Goal: Transaction & Acquisition: Purchase product/service

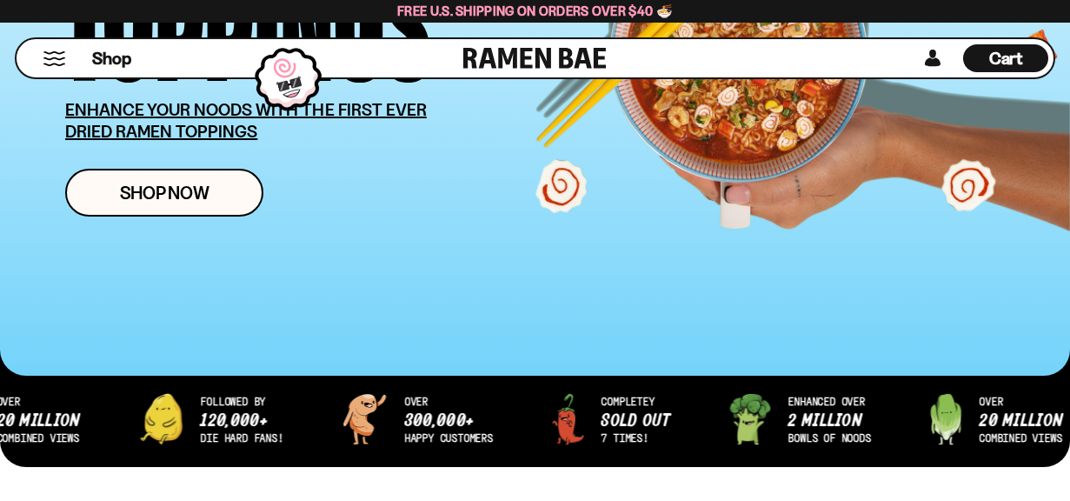
scroll to position [379, 0]
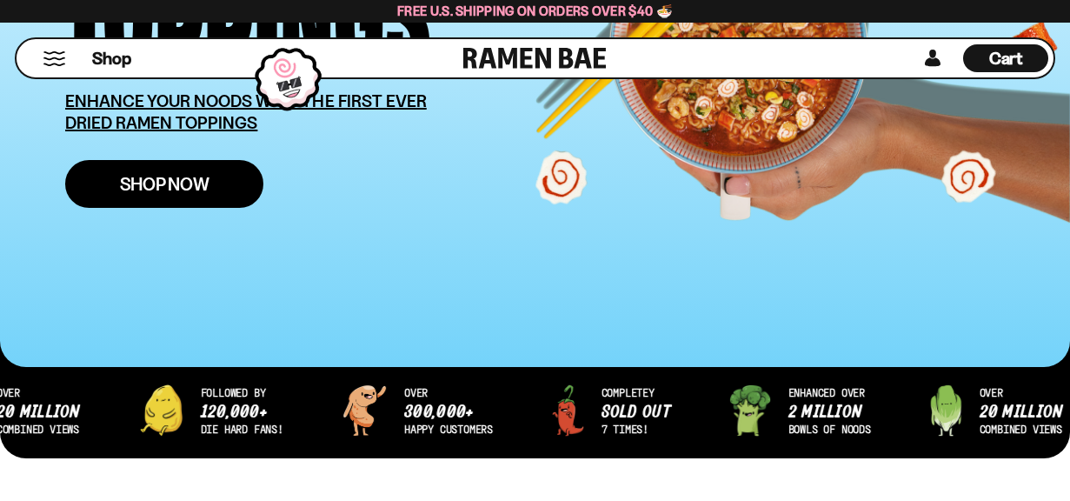
click at [189, 188] on span "Shop Now" at bounding box center [165, 184] width 90 height 18
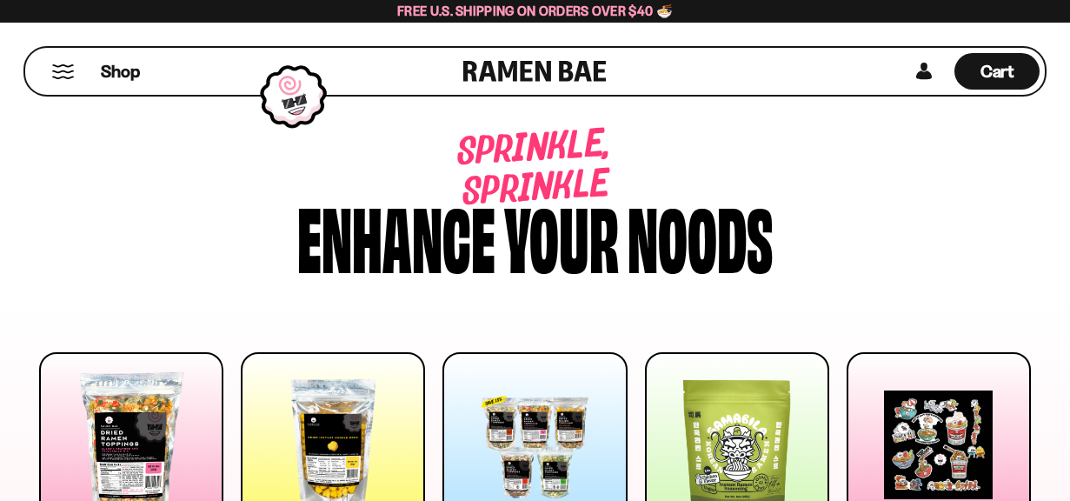
scroll to position [5, 0]
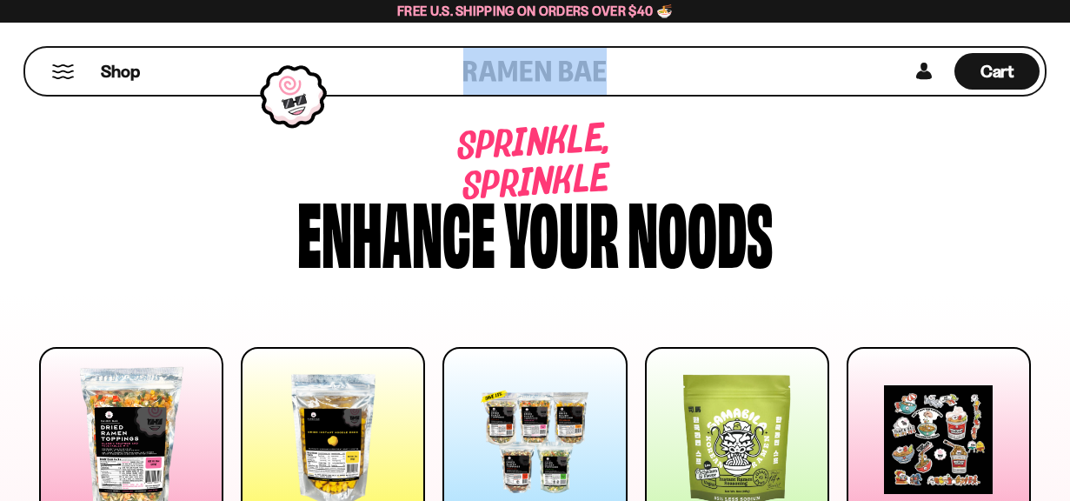
drag, startPoint x: 451, startPoint y: 65, endPoint x: 557, endPoint y: 65, distance: 106.0
click at [557, 65] on div "Shop Cart D0381C2F-513E-4F90-8A41-6F0A75DCBAAA" at bounding box center [534, 71] width 1023 height 50
click at [691, 66] on div "Shop Cart D0381C2F-513E-4F90-8A41-6F0A75DCBAAA" at bounding box center [534, 71] width 1023 height 50
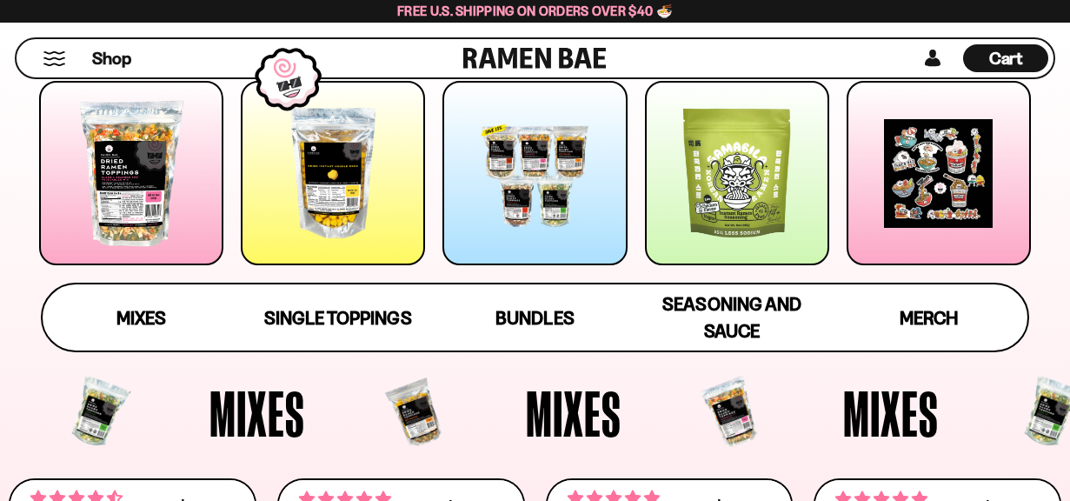
scroll to position [266, 0]
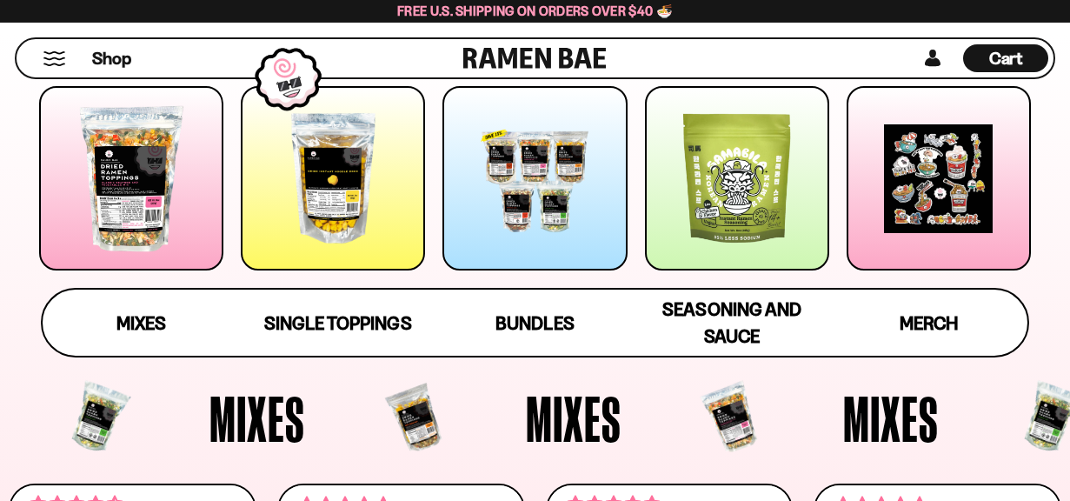
drag, startPoint x: 551, startPoint y: 64, endPoint x: 492, endPoint y: 4, distance: 84.2
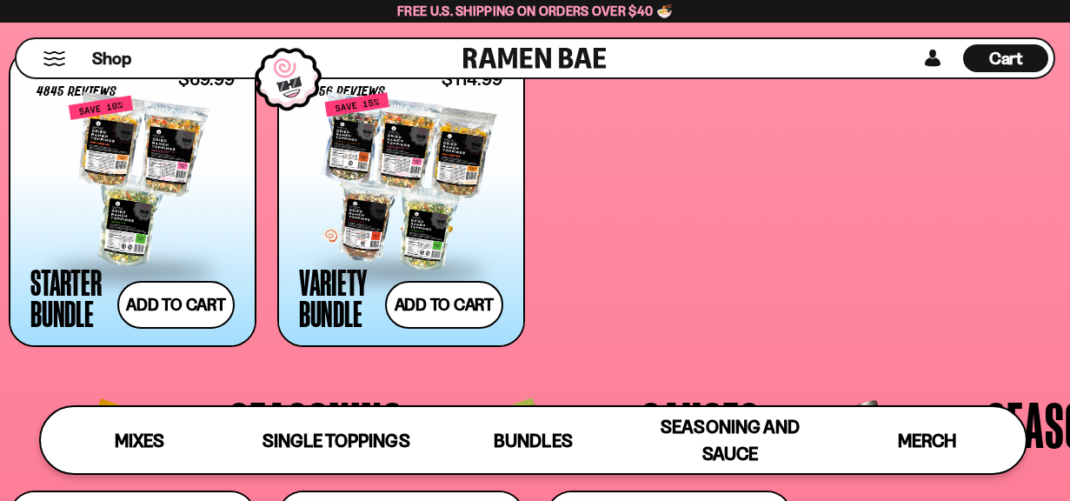
scroll to position [3159, 0]
